Goal: Navigation & Orientation: Find specific page/section

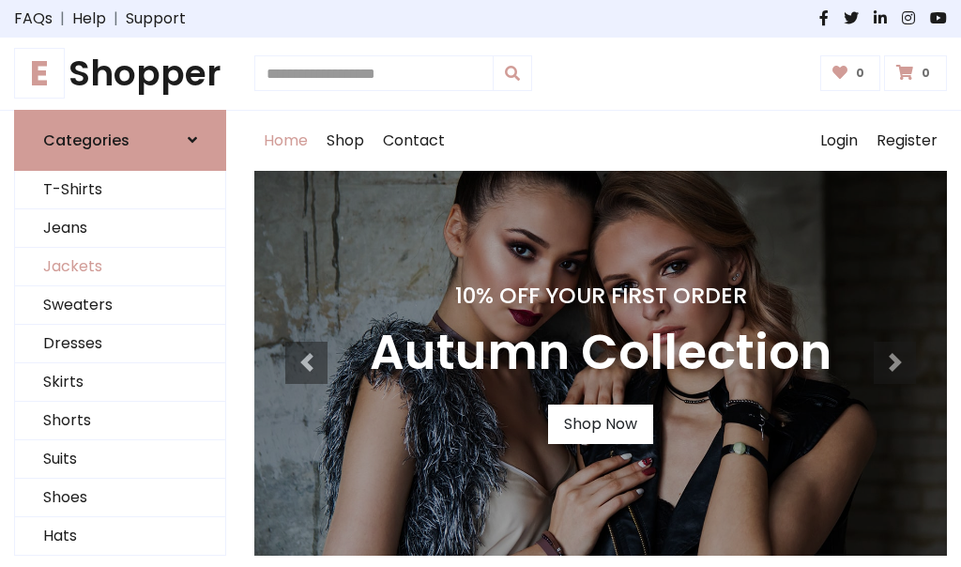
click at [120, 266] on link "Jackets" at bounding box center [120, 267] width 210 height 38
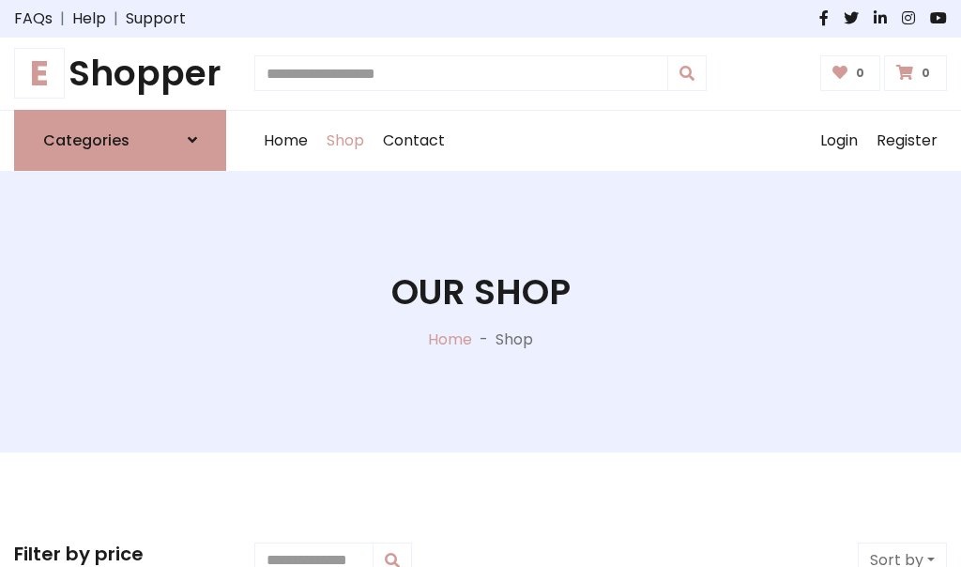
scroll to position [848, 0]
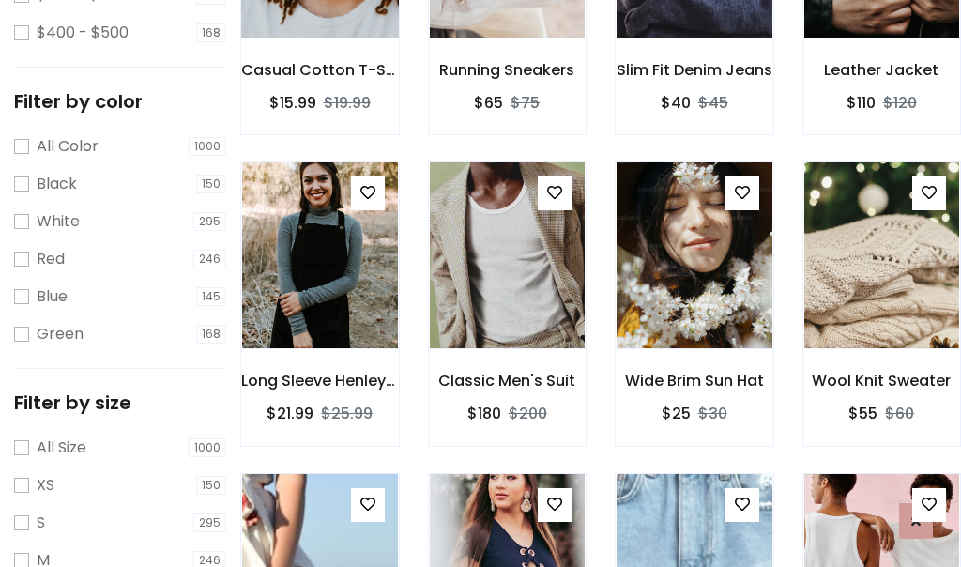
scroll to position [95, 0]
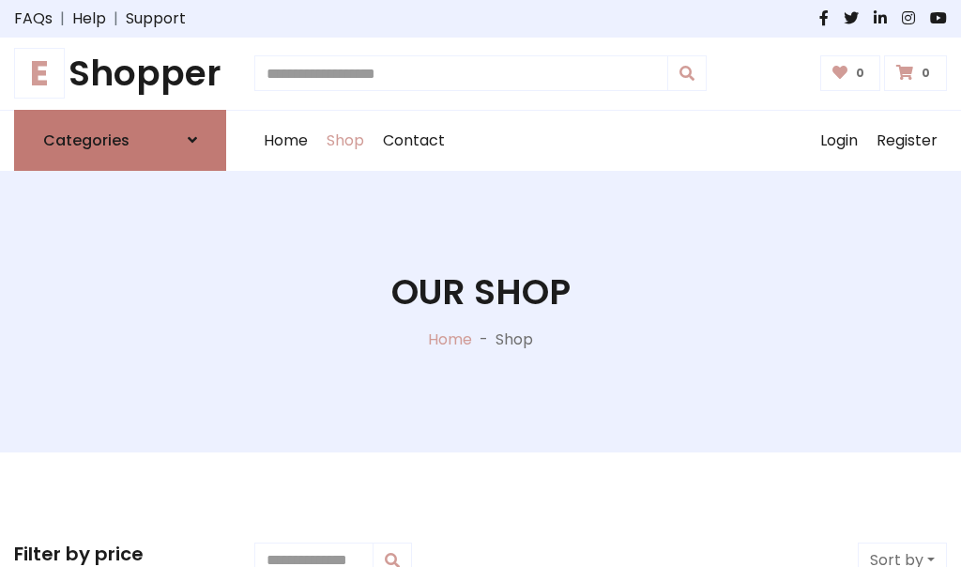
click at [120, 140] on h6 "Categories" at bounding box center [86, 140] width 86 height 18
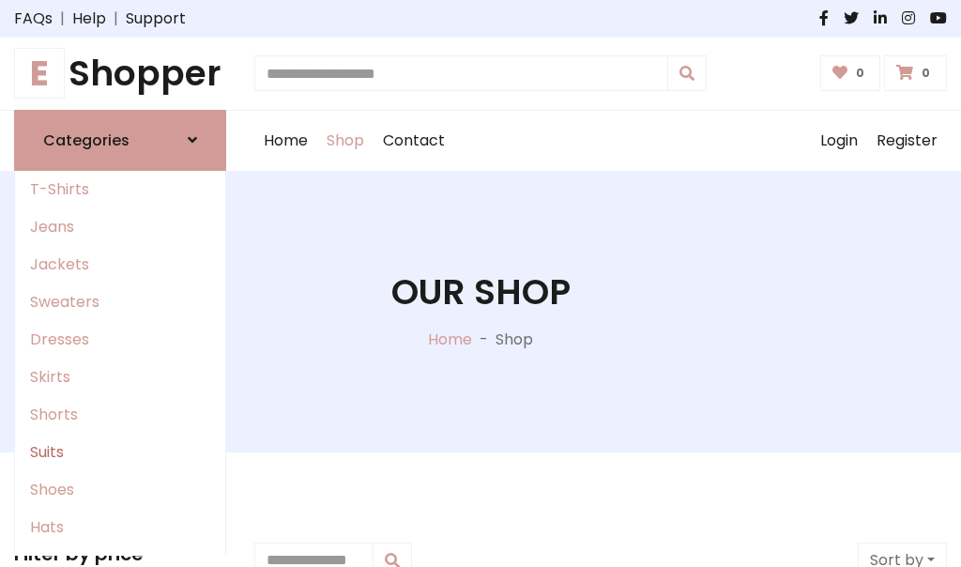
click at [120, 451] on link "Suits" at bounding box center [120, 453] width 210 height 38
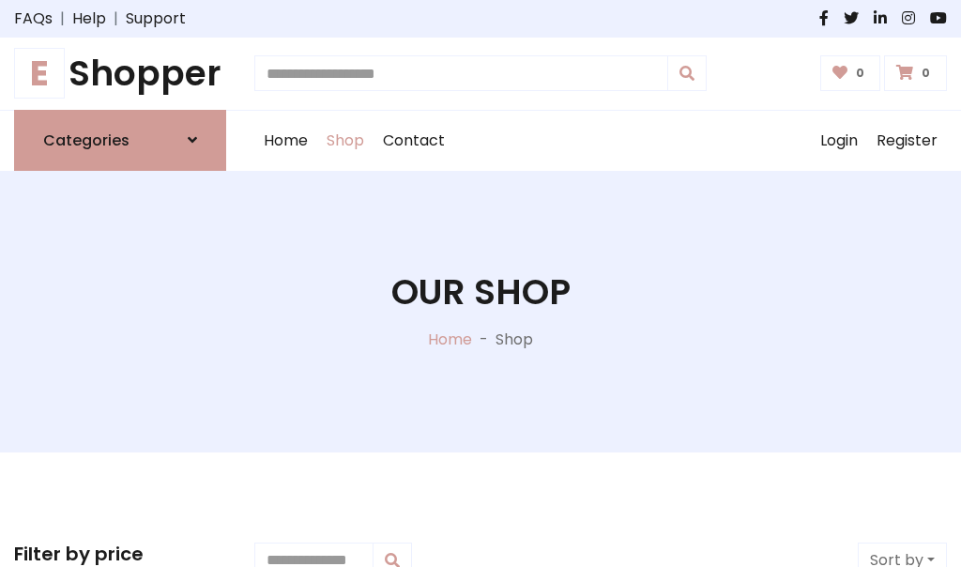
scroll to position [1356, 0]
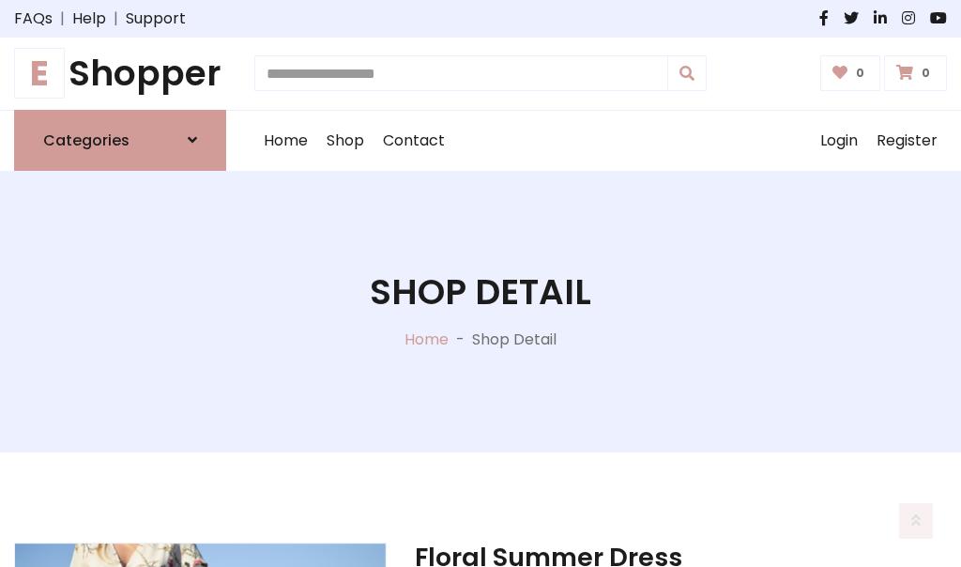
scroll to position [1754, 0]
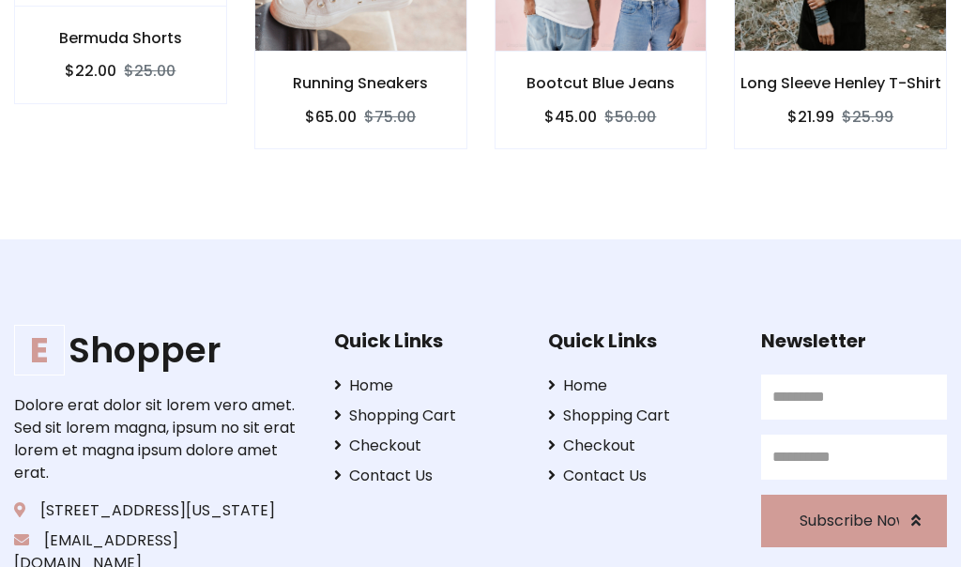
scroll to position [1752, 0]
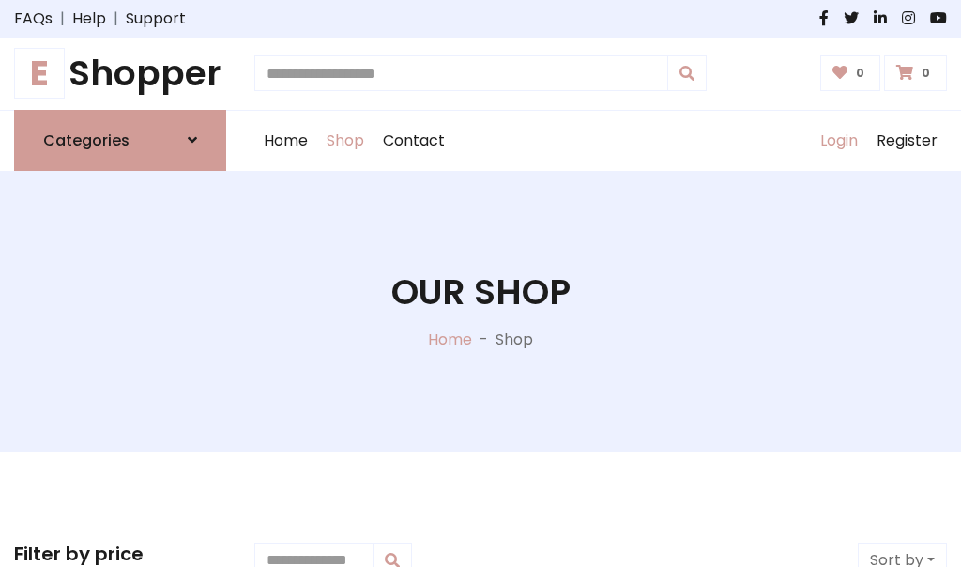
click at [838, 140] on link "Login" at bounding box center [839, 141] width 56 height 60
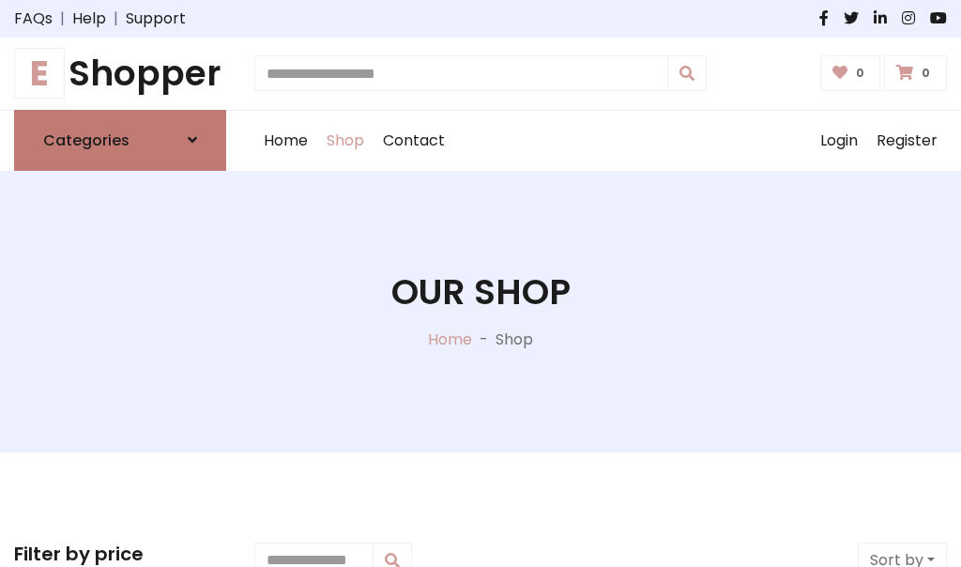
click at [192, 140] on icon at bounding box center [192, 139] width 9 height 15
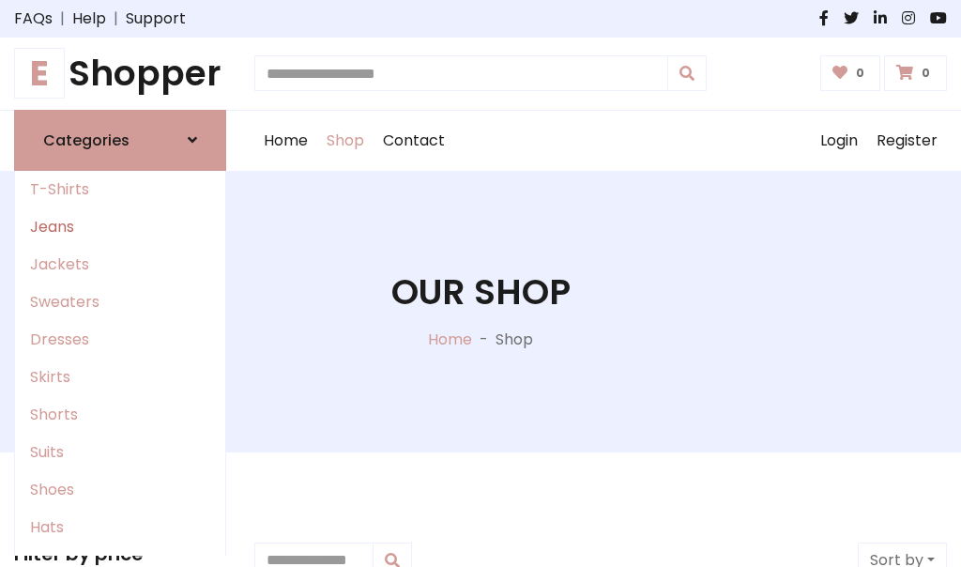
click at [120, 226] on link "Jeans" at bounding box center [120, 227] width 210 height 38
